Goal: Register for event/course

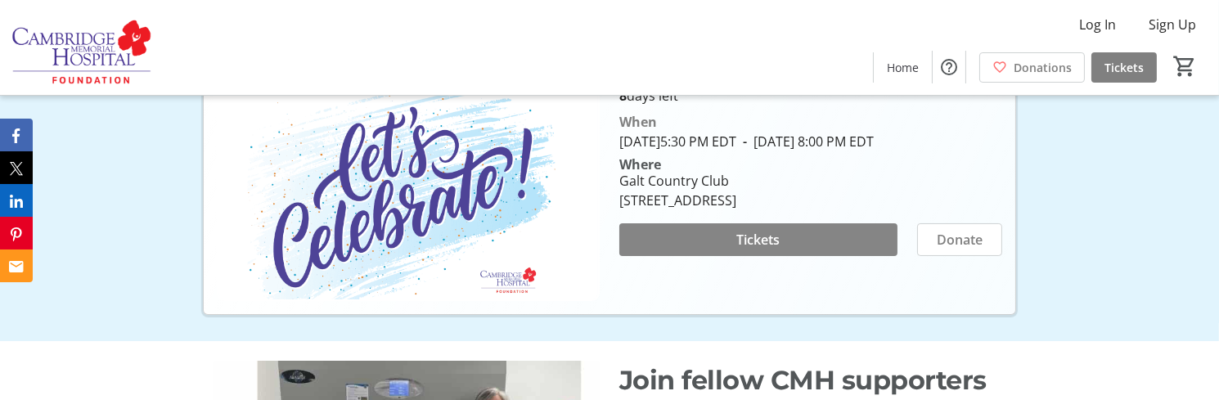
scroll to position [327, 0]
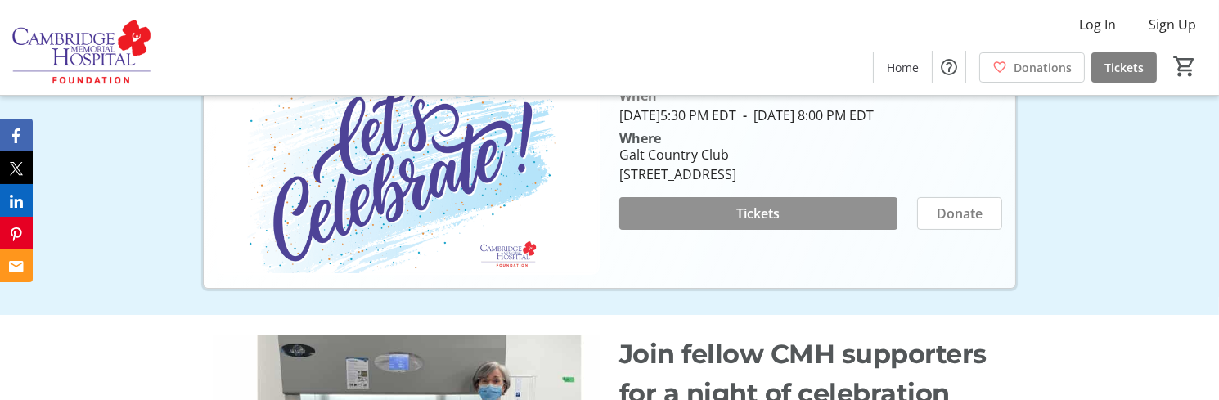
click at [789, 231] on span at bounding box center [758, 213] width 278 height 39
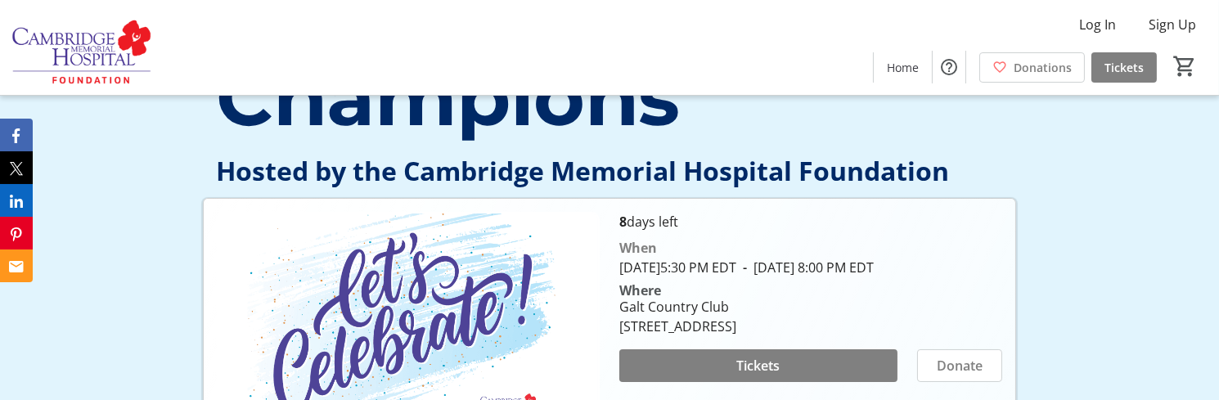
scroll to position [164, 0]
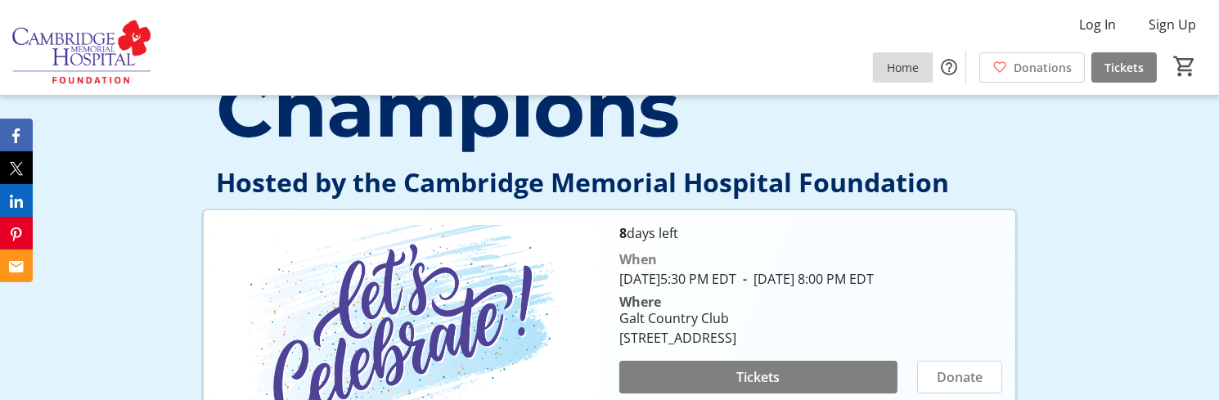
click at [906, 62] on span "Home" at bounding box center [903, 67] width 32 height 17
